Goal: Transaction & Acquisition: Book appointment/travel/reservation

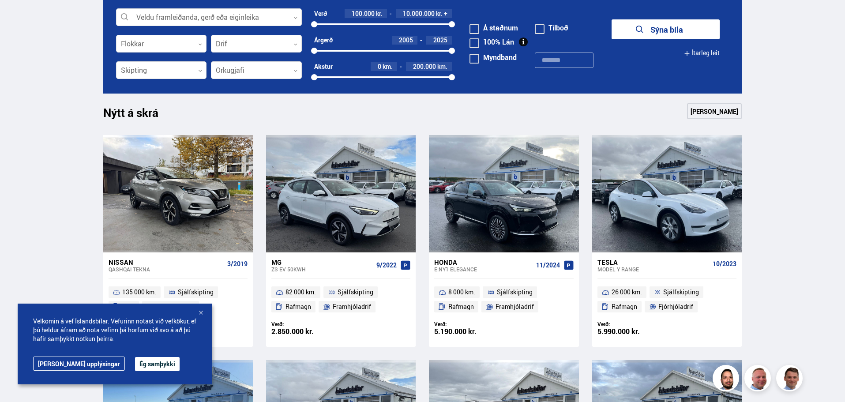
scroll to position [309, 0]
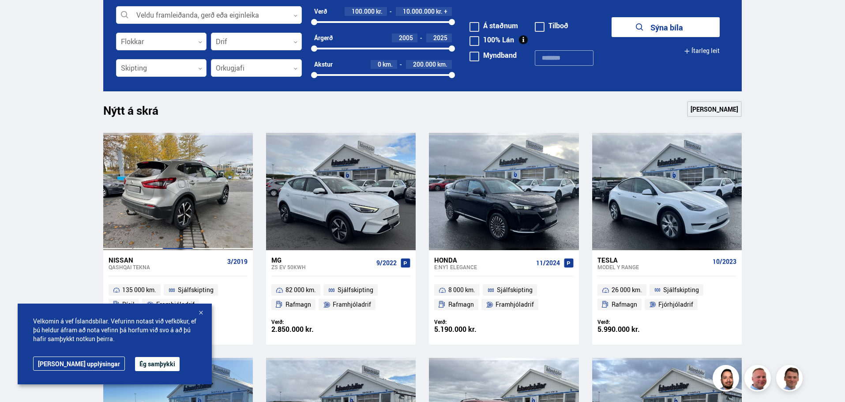
click at [182, 202] on div at bounding box center [178, 191] width 30 height 117
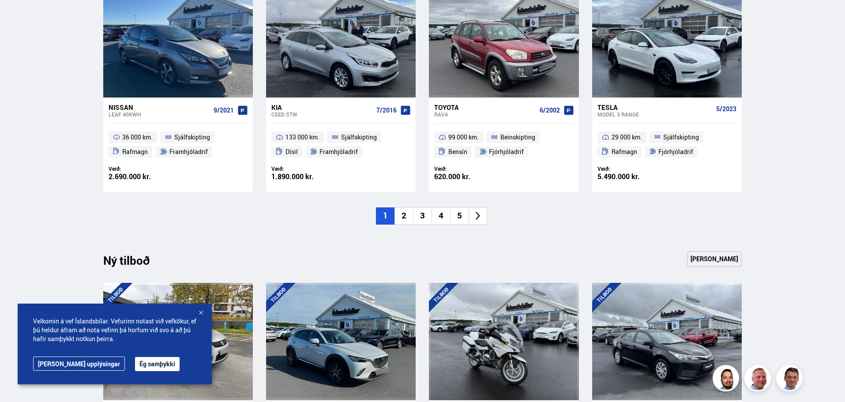
scroll to position [618, 0]
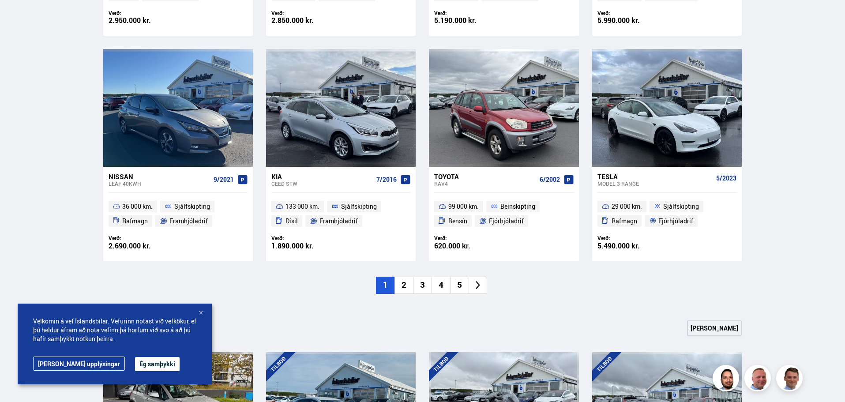
click at [409, 287] on li "2" at bounding box center [403, 285] width 19 height 17
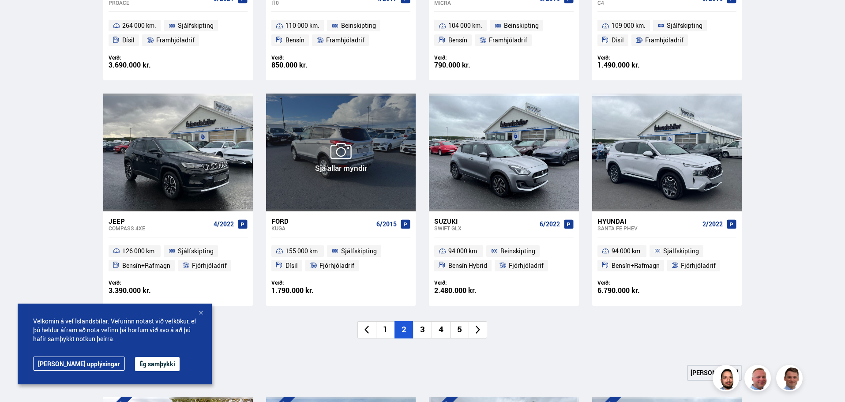
scroll to position [706, 0]
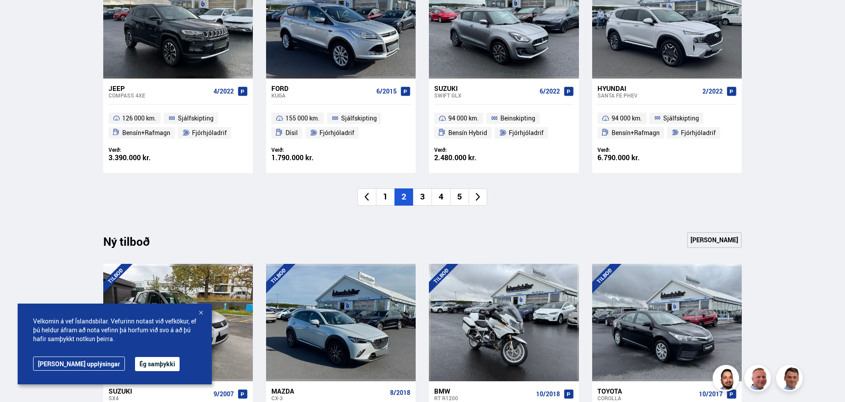
click at [381, 197] on li "1" at bounding box center [385, 196] width 19 height 17
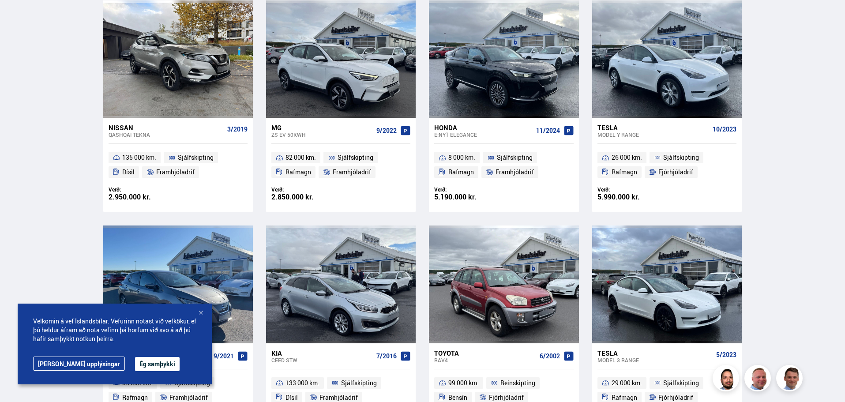
scroll to position [265, 0]
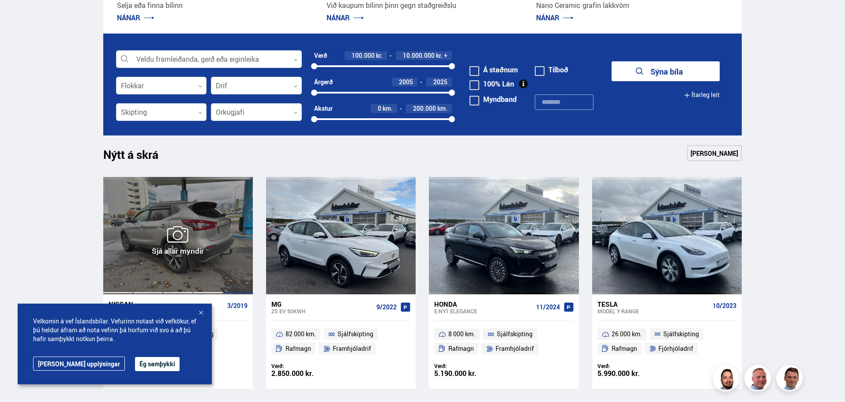
click at [227, 187] on div at bounding box center [238, 235] width 30 height 117
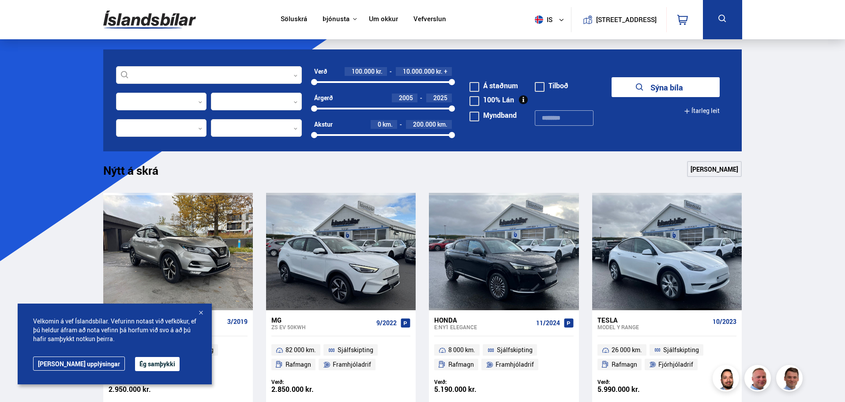
scroll to position [265, 0]
